Goal: Transaction & Acquisition: Purchase product/service

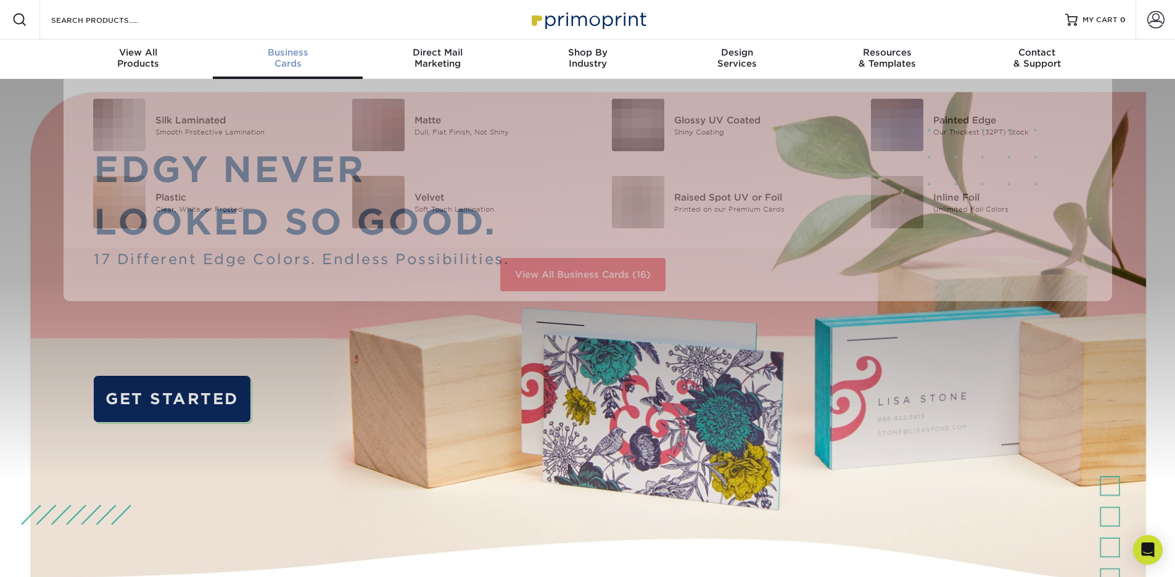
click at [284, 61] on div "Business Cards" at bounding box center [288, 58] width 150 height 22
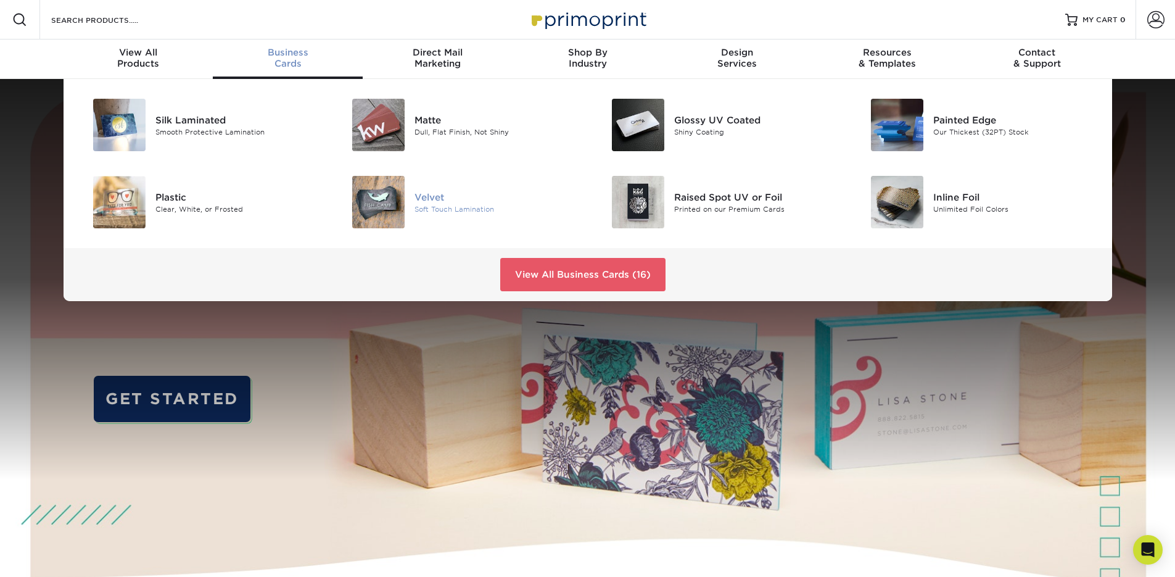
click at [448, 200] on div "Velvet" at bounding box center [495, 197] width 163 height 14
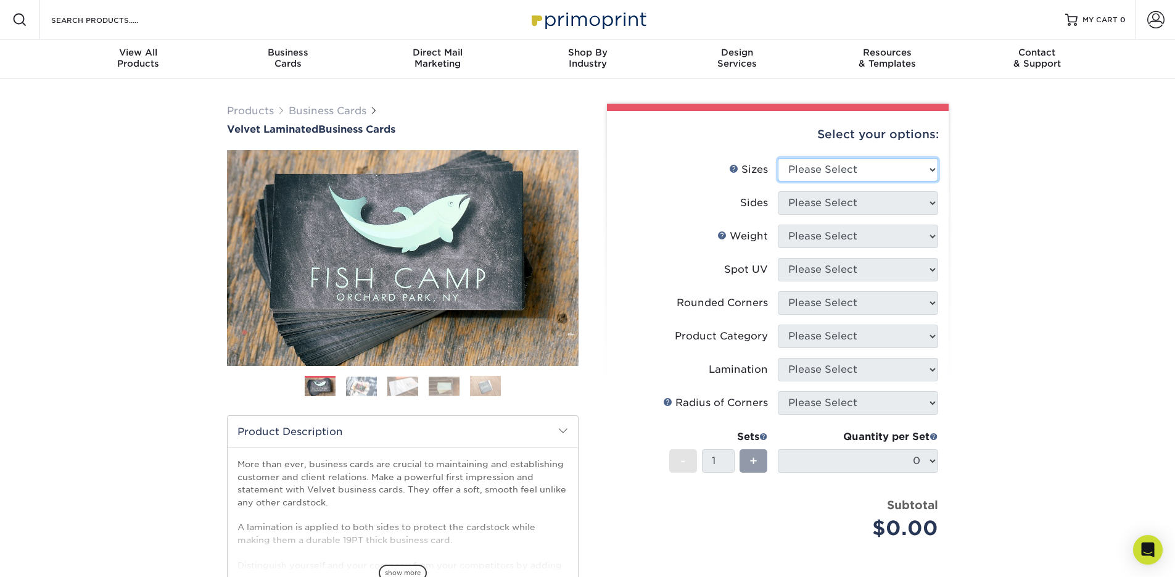
click at [885, 176] on select "Please Select 1.5" x 3.5" - Mini 1.75" x 3.5" - Mini 2" x 2" - Square 2" x 3" -…" at bounding box center [858, 169] width 160 height 23
select select "2.00x3.50"
click at [778, 158] on select "Please Select 1.5" x 3.5" - Mini 1.75" x 3.5" - Mini 2" x 2" - Square 2" x 3" -…" at bounding box center [858, 169] width 160 height 23
click at [854, 205] on select "Please Select Print Both Sides Print Front Only" at bounding box center [858, 202] width 160 height 23
select select "13abbda7-1d64-4f25-8bb2-c179b224825d"
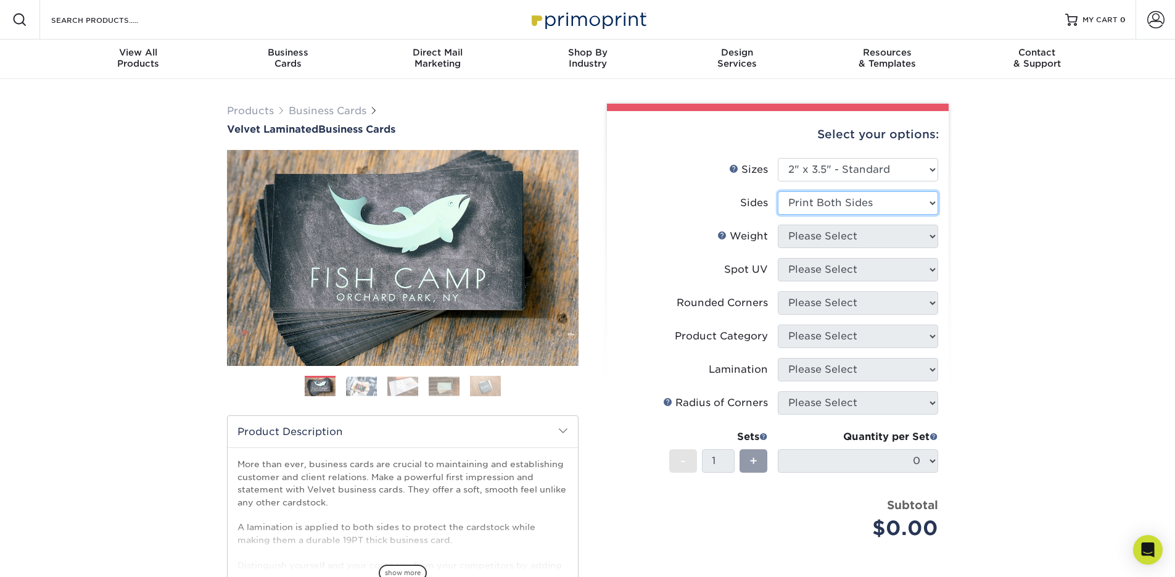
click at [778, 191] on select "Please Select Print Both Sides Print Front Only" at bounding box center [858, 202] width 160 height 23
click at [852, 238] on select "Please Select 16PT" at bounding box center [858, 235] width 160 height 23
select select "16PT"
click at [778, 224] on select "Please Select 16PT" at bounding box center [858, 235] width 160 height 23
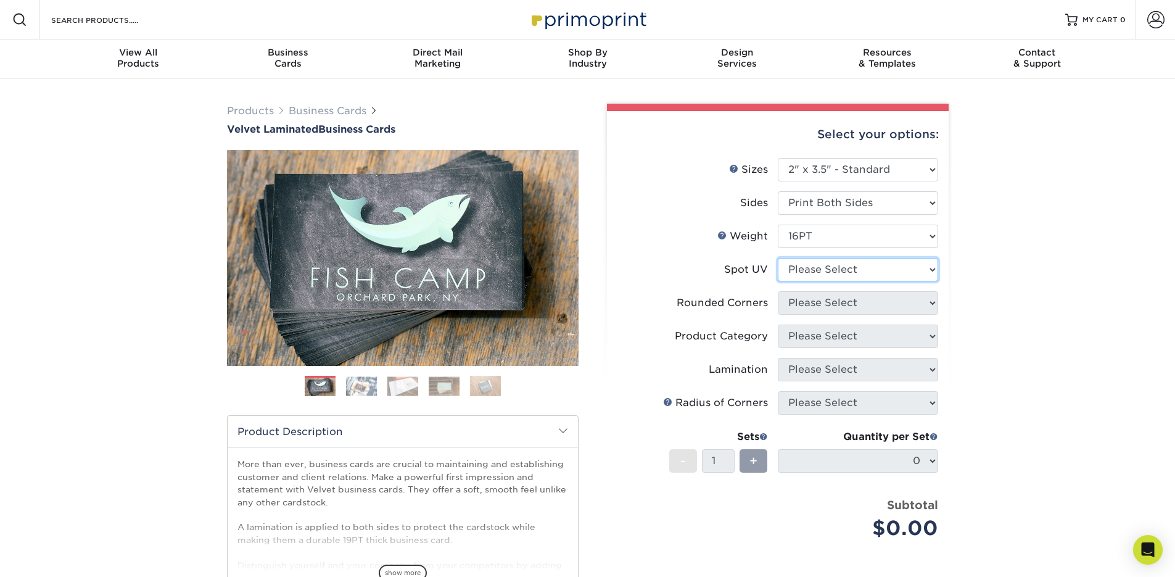
click at [845, 268] on select "Please Select No Spot UV Front and Back (Both Sides) Front Only Back Only" at bounding box center [858, 269] width 160 height 23
select select "3"
click at [778, 258] on select "Please Select No Spot UV Front and Back (Both Sides) Front Only Back Only" at bounding box center [858, 269] width 160 height 23
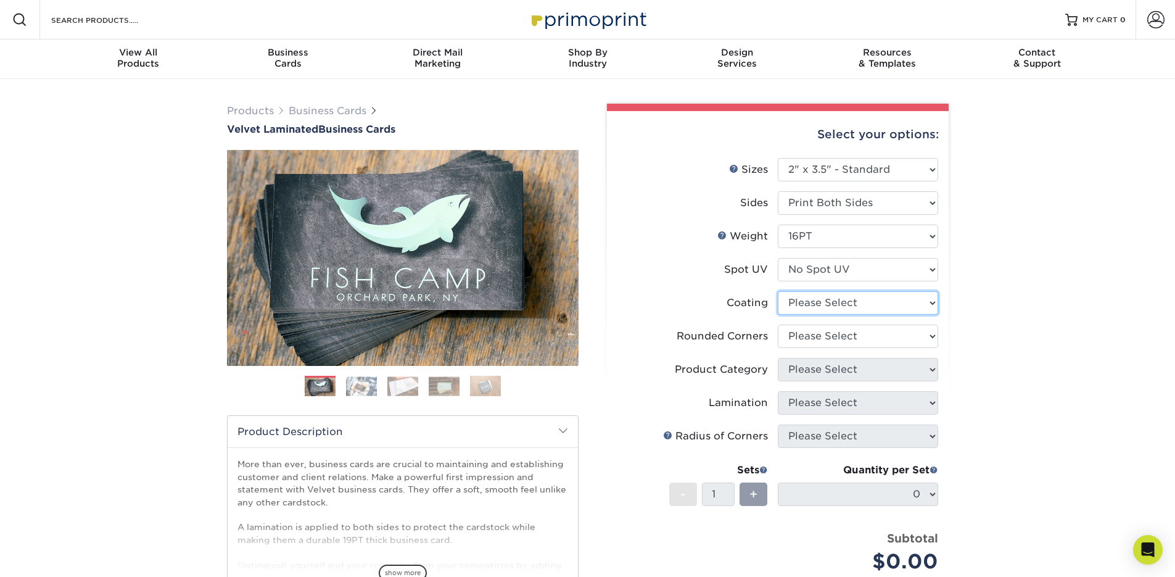
click at [853, 302] on select at bounding box center [858, 302] width 160 height 23
select select "3e7618de-abca-4bda-9f97-8b9129e913d8"
click at [778, 291] on select at bounding box center [858, 302] width 160 height 23
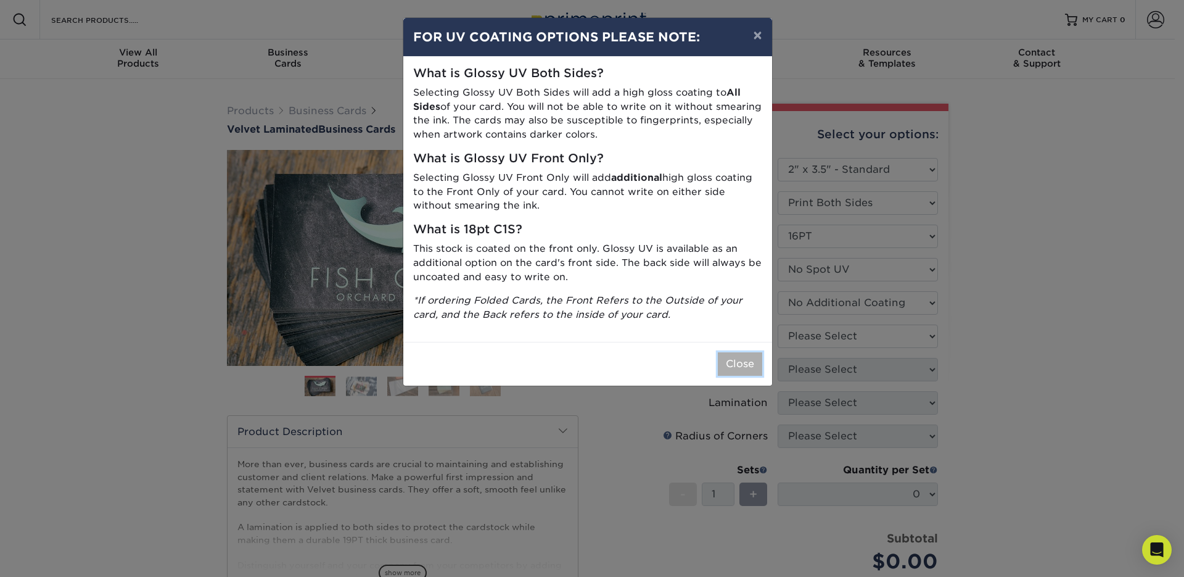
click at [739, 360] on button "Close" at bounding box center [740, 363] width 44 height 23
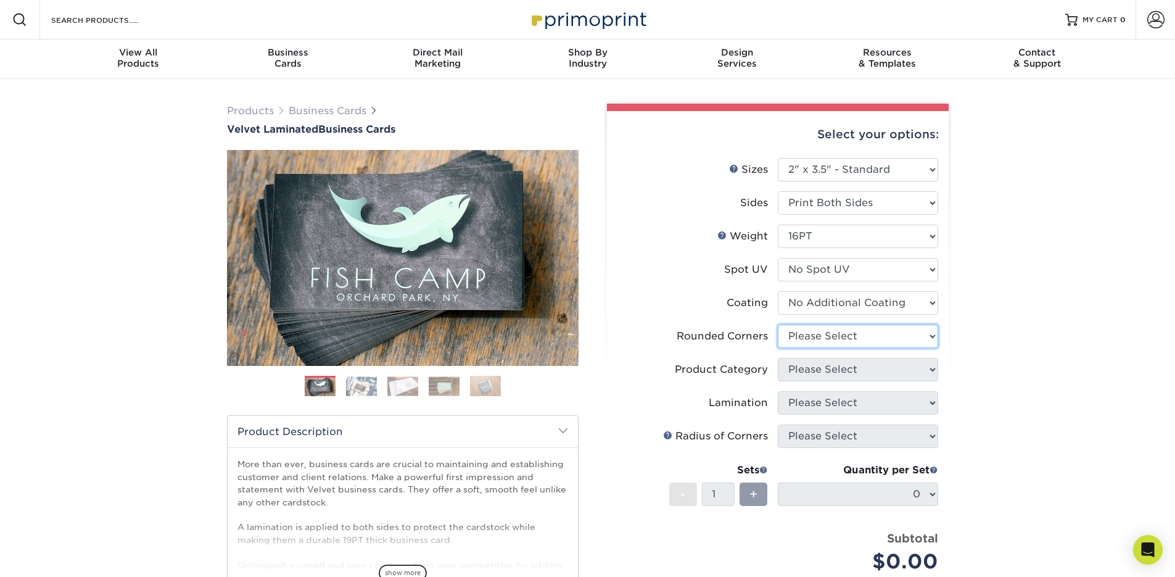
click at [900, 334] on select "Please Select Yes - Round 2 Corners Yes - Round 4 Corners No" at bounding box center [858, 335] width 160 height 23
select select "0"
click at [778, 324] on select "Please Select Yes - Round 2 Corners Yes - Round 4 Corners No" at bounding box center [858, 335] width 160 height 23
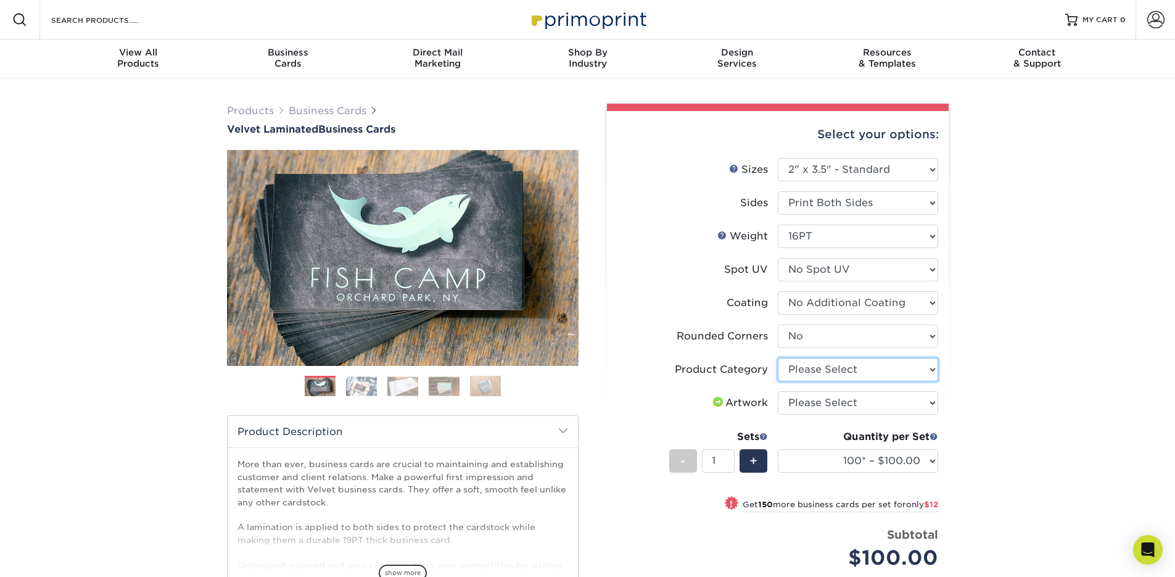
click at [881, 372] on select "Please Select Business Cards" at bounding box center [858, 369] width 160 height 23
select select "3b5148f1-0588-4f88-a218-97bcfdce65c1"
click at [778, 358] on select "Please Select Business Cards" at bounding box center [858, 369] width 160 height 23
click at [892, 404] on select "Please Select I will upload files I need a design - $100" at bounding box center [858, 402] width 160 height 23
select select "upload"
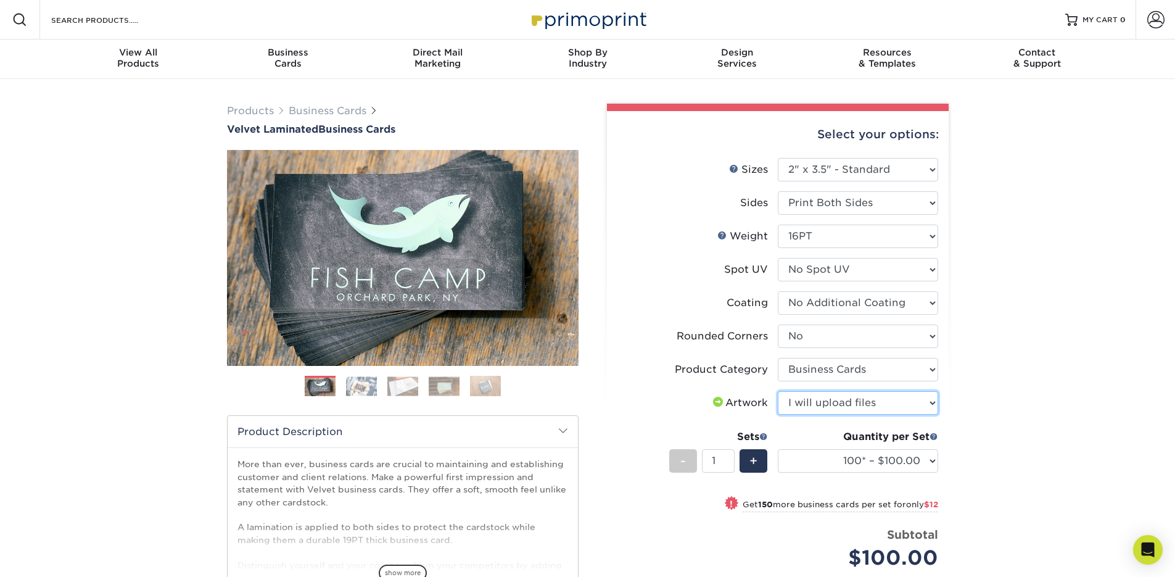
click at [778, 391] on select "Please Select I will upload files I need a design - $100" at bounding box center [858, 402] width 160 height 23
click at [897, 456] on select "100* – $100.00 250* – $112.00 500 – $120.00 1000 – $156.00 2500 – $307.00 5000 …" at bounding box center [858, 460] width 160 height 23
click at [778, 449] on select "100* – $100.00 250* – $112.00 500 – $120.00 1000 – $156.00 2500 – $307.00 5000 …" at bounding box center [858, 460] width 160 height 23
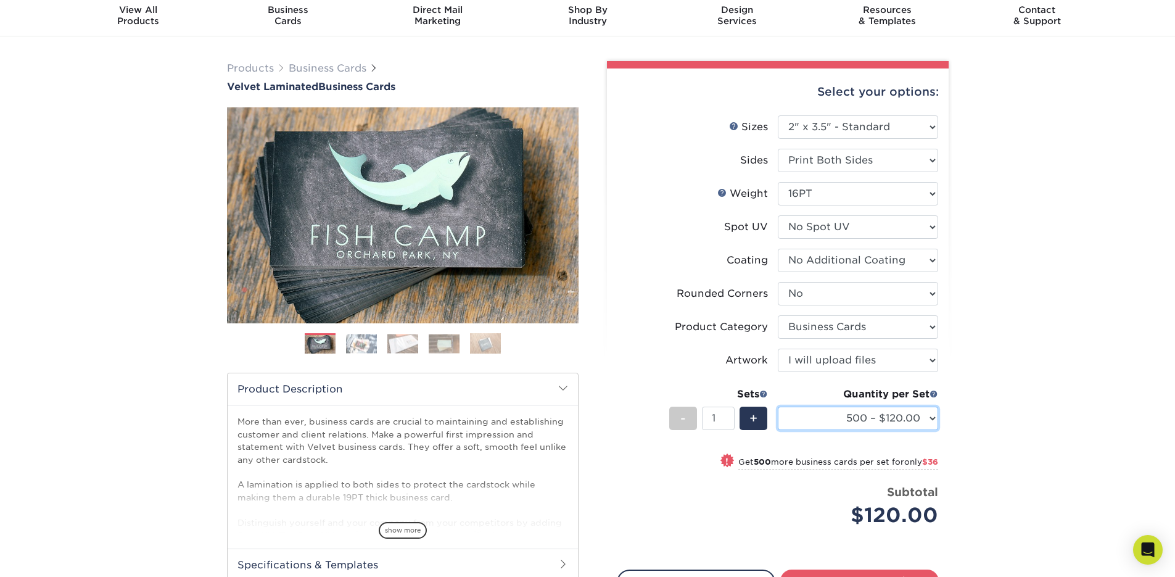
scroll to position [62, 0]
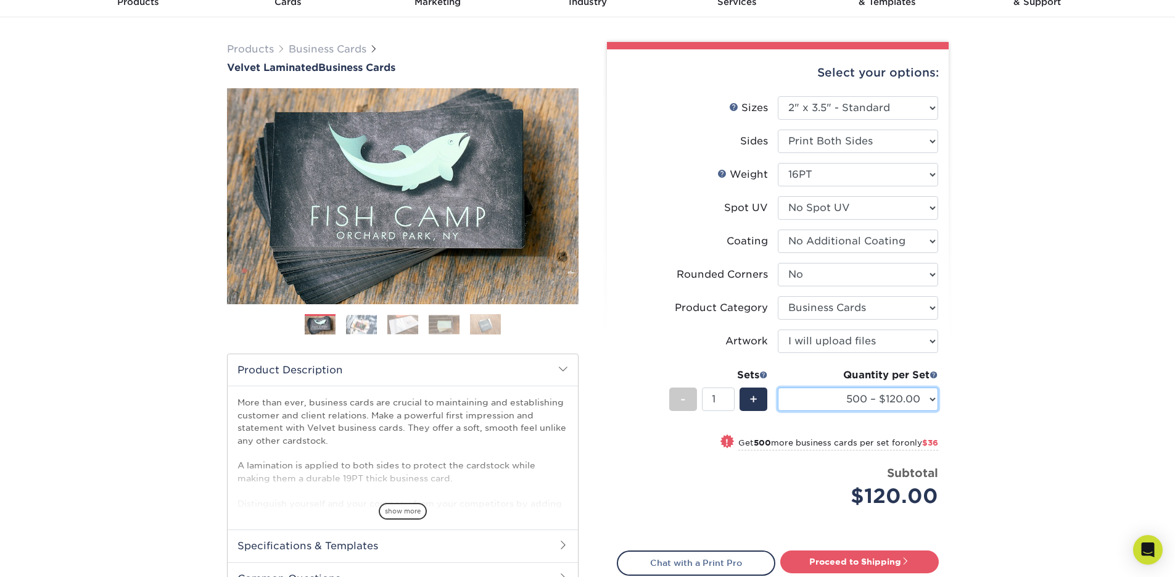
click at [916, 399] on select "100* – $100.00 250* – $112.00 500 – $120.00 1000 – $156.00 2500 – $307.00 5000 …" at bounding box center [858, 398] width 160 height 23
click at [778, 387] on select "100* – $100.00 250* – $112.00 500 – $120.00 1000 – $156.00 2500 – $307.00 5000 …" at bounding box center [858, 398] width 160 height 23
click at [923, 401] on select "100* – $100.00 250* – $112.00 500 – $120.00 1000 – $156.00 2500 – $307.00 5000 …" at bounding box center [858, 398] width 160 height 23
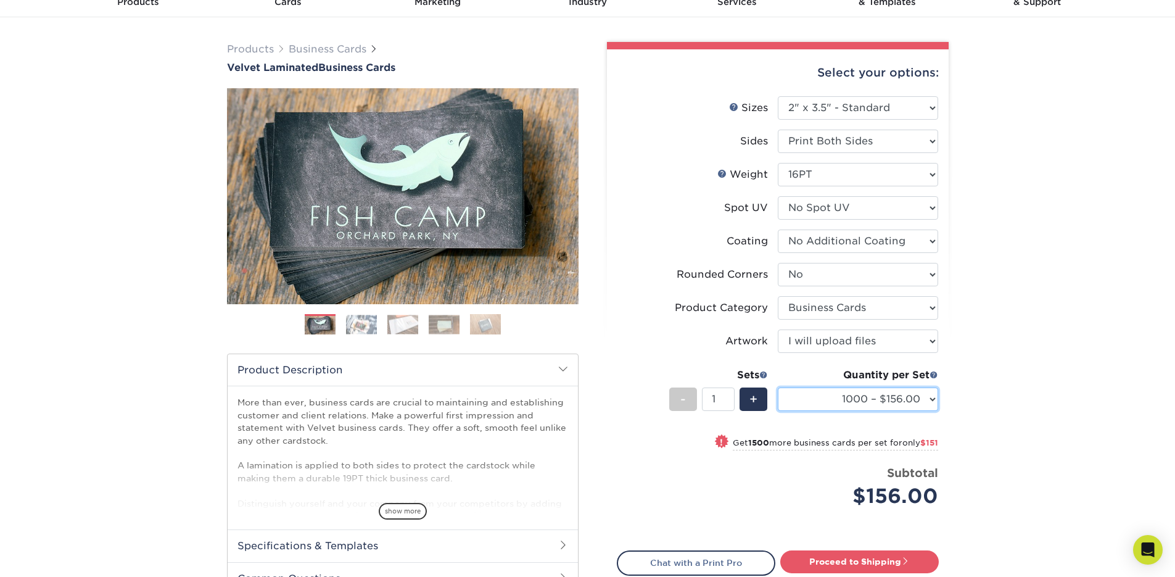
select select "500 – $120.00"
click at [778, 387] on select "100* – $100.00 250* – $112.00 500 – $120.00 1000 – $156.00 2500 – $307.00 5000 …" at bounding box center [858, 398] width 160 height 23
